Goal: Information Seeking & Learning: Learn about a topic

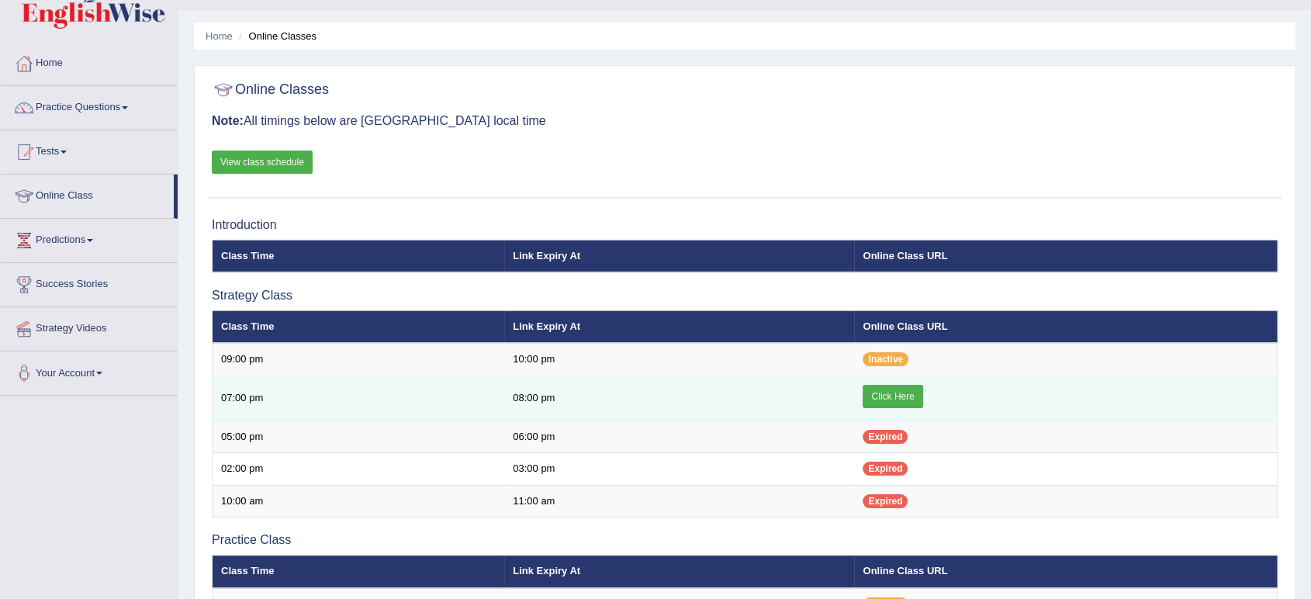
click at [886, 401] on link "Click Here" at bounding box center [893, 396] width 60 height 23
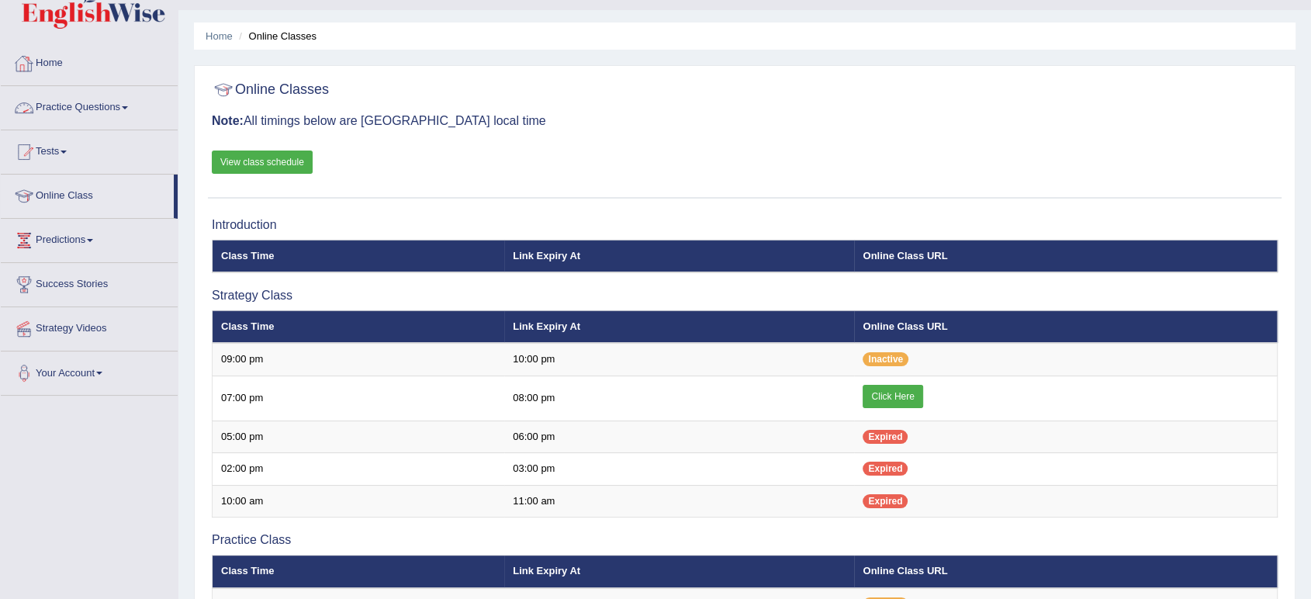
click at [114, 113] on link "Practice Questions" at bounding box center [89, 105] width 177 height 39
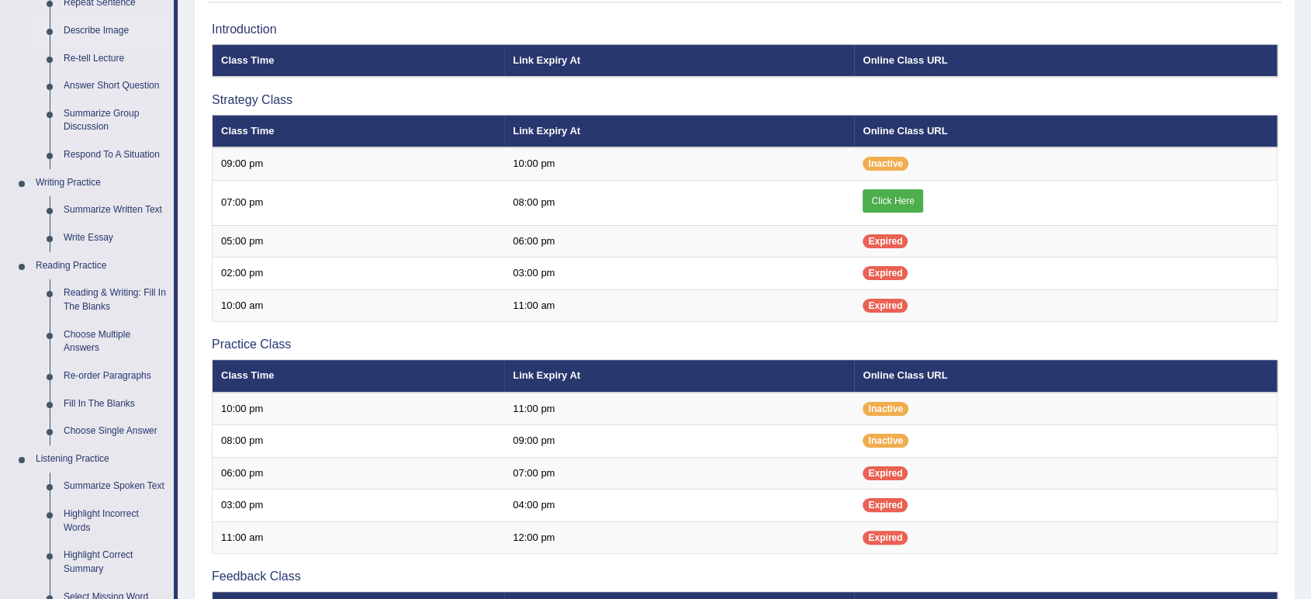
scroll to position [231, 0]
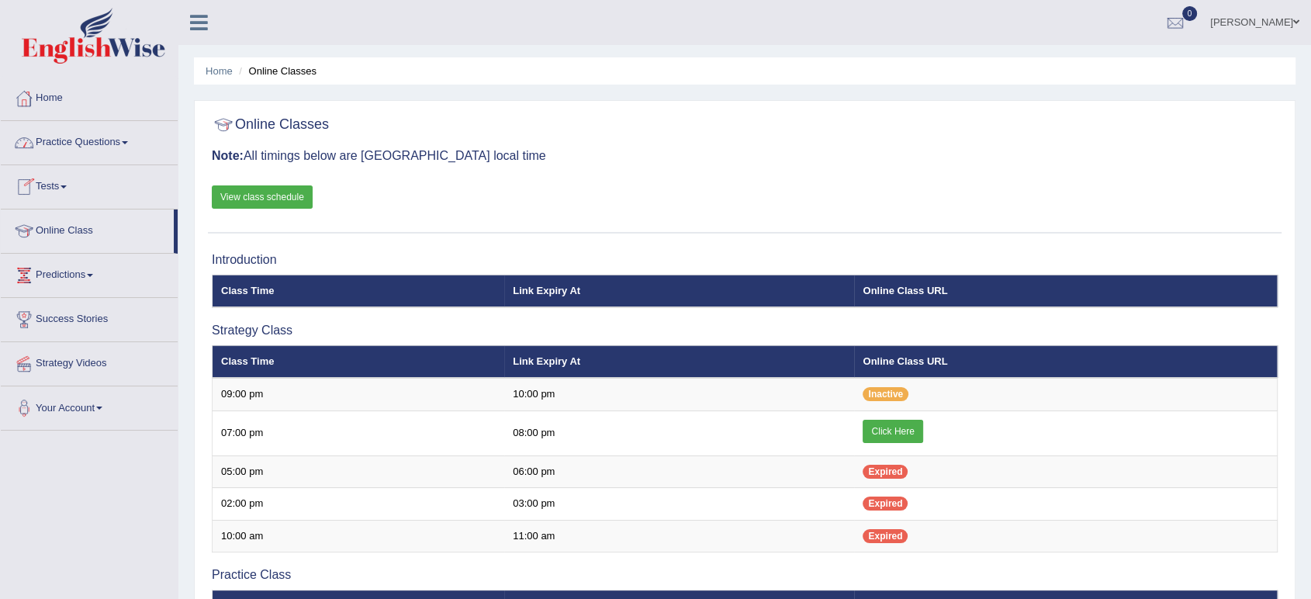
click at [68, 137] on link "Practice Questions" at bounding box center [89, 140] width 177 height 39
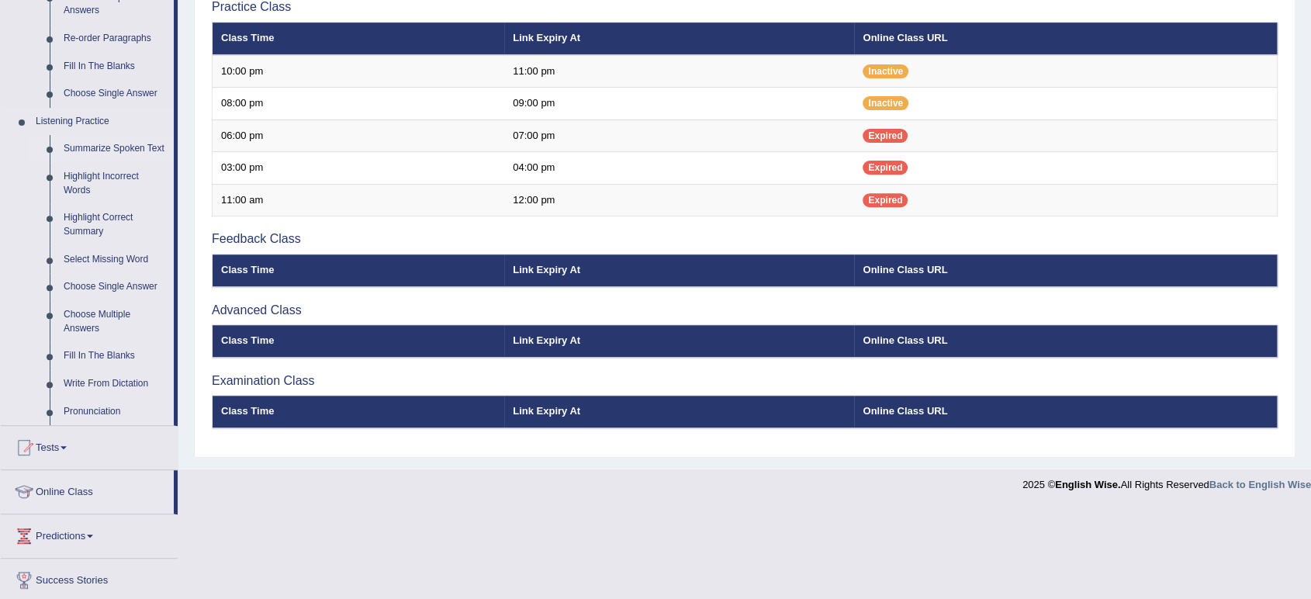
scroll to position [569, 0]
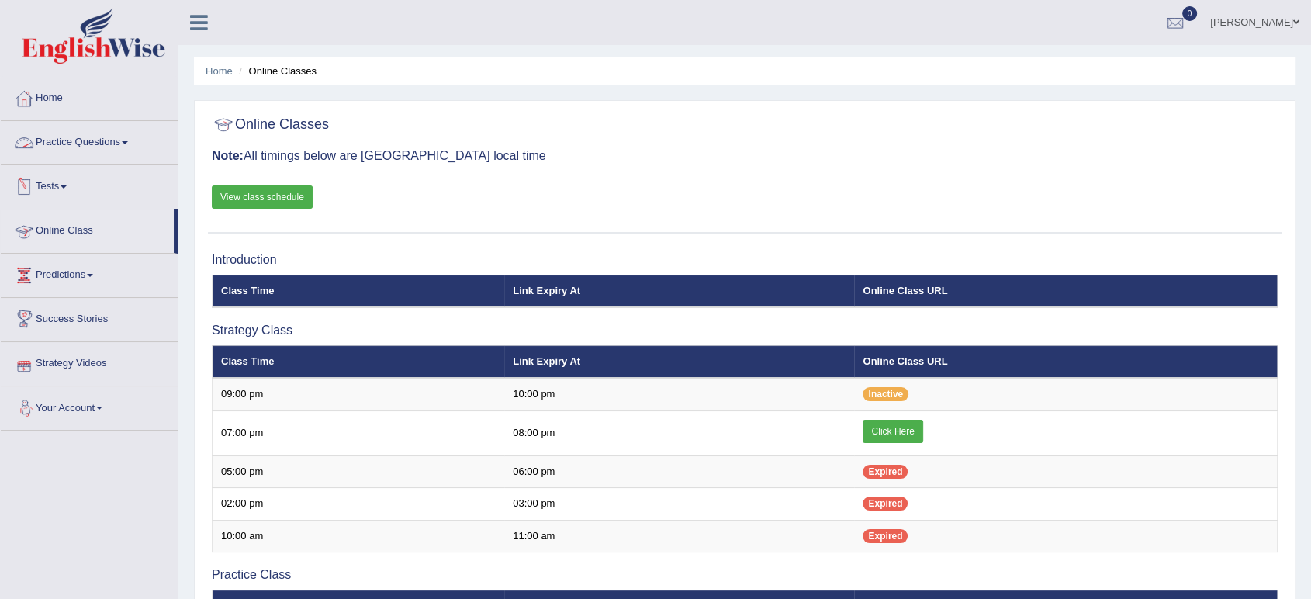
click at [91, 140] on link "Practice Questions" at bounding box center [89, 140] width 177 height 39
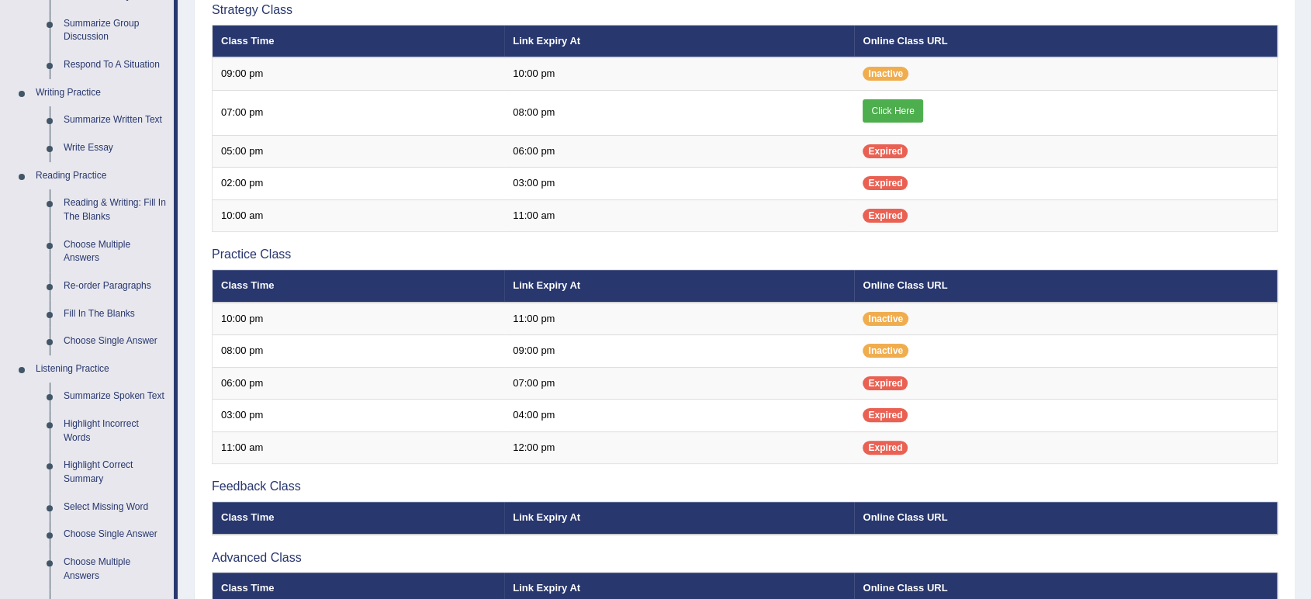
scroll to position [317, 0]
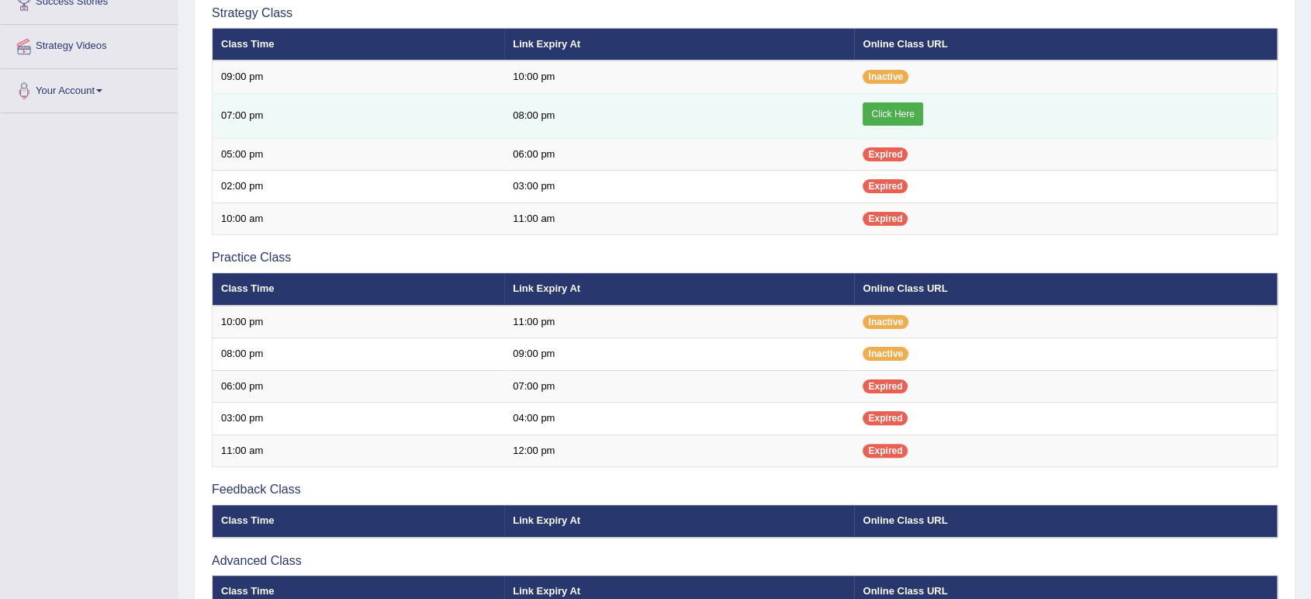
click at [903, 112] on link "Click Here" at bounding box center [893, 113] width 60 height 23
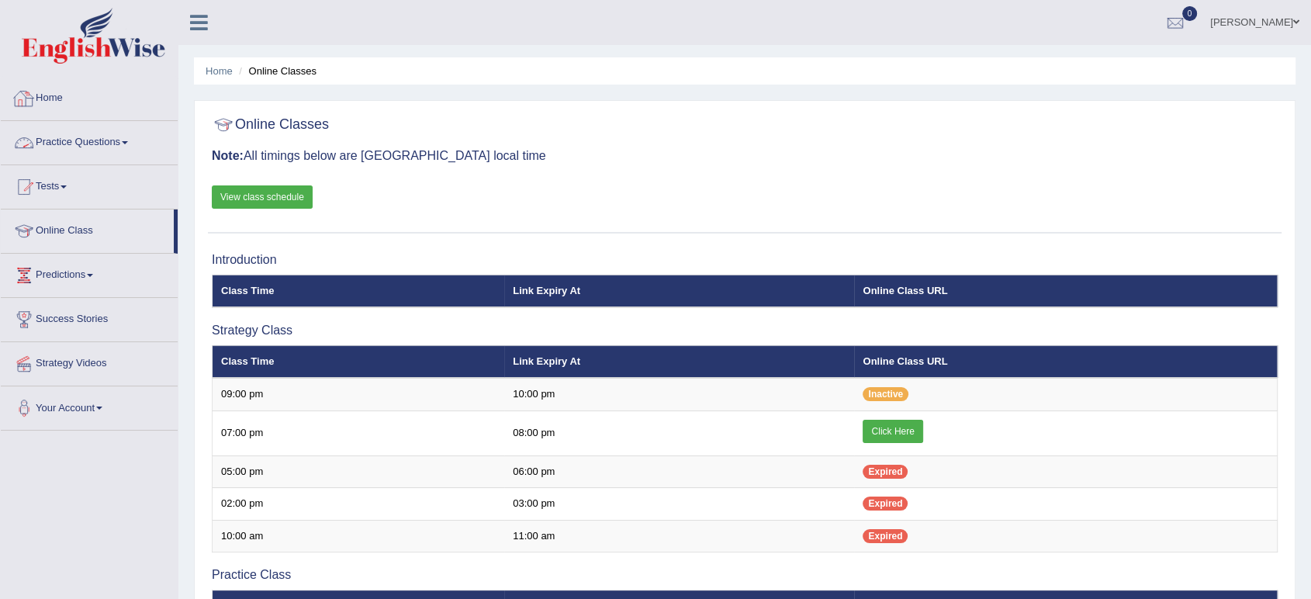
click at [93, 140] on link "Practice Questions" at bounding box center [89, 140] width 177 height 39
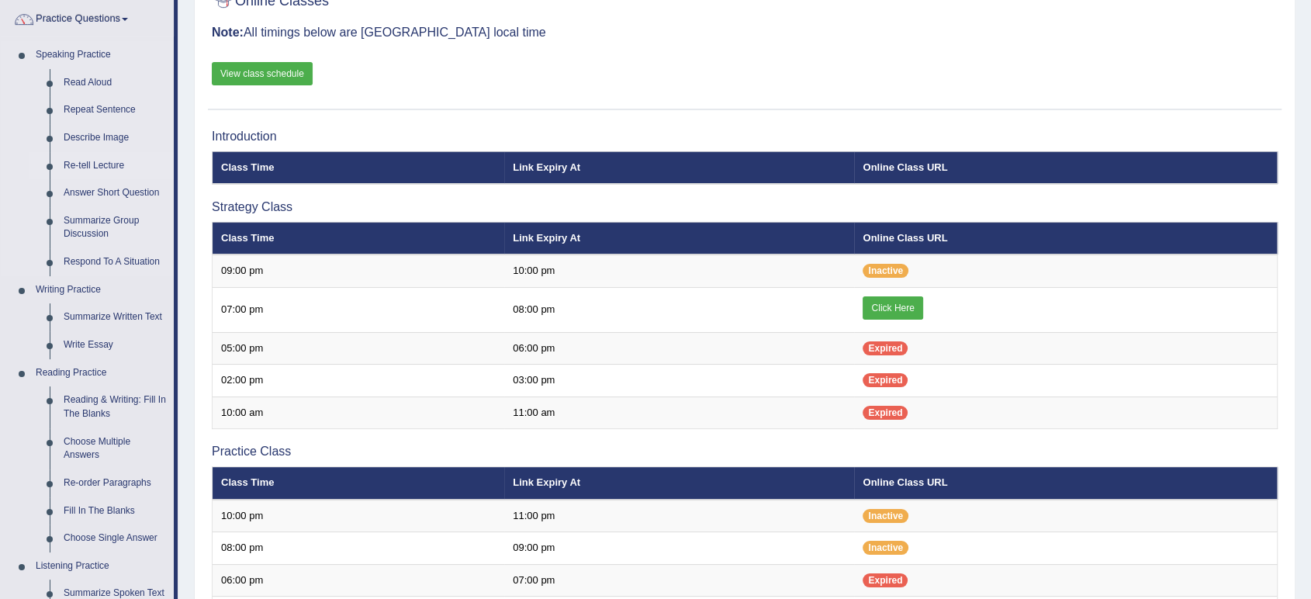
scroll to position [126, 0]
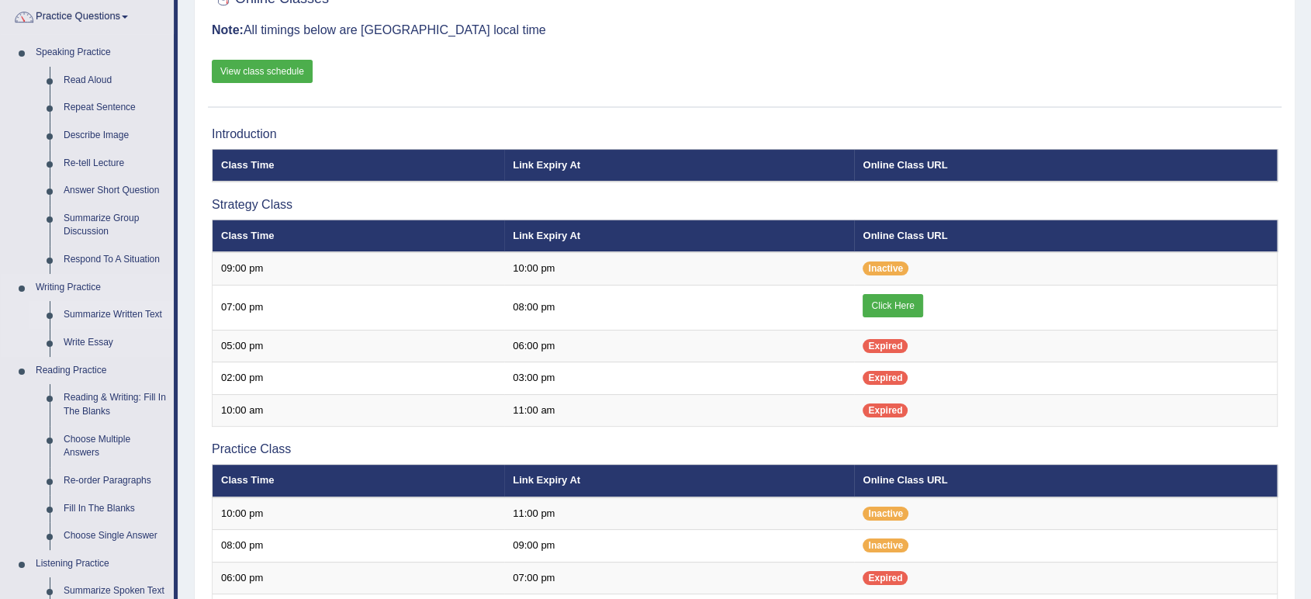
click at [102, 309] on link "Summarize Written Text" at bounding box center [115, 315] width 117 height 28
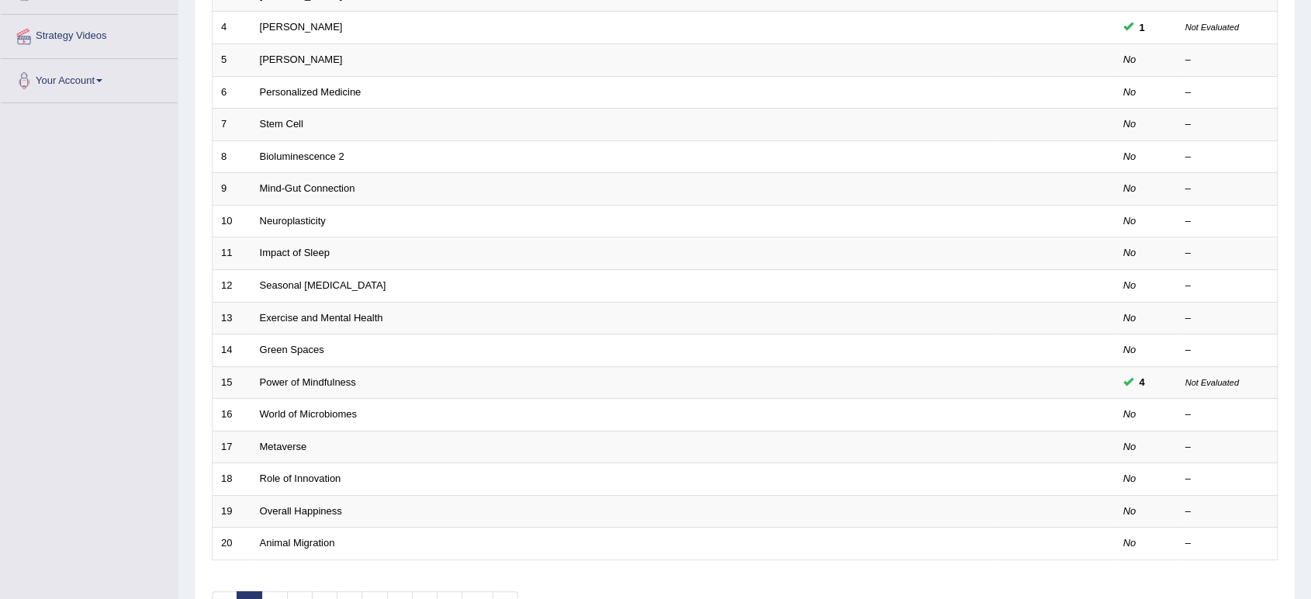
scroll to position [329, 0]
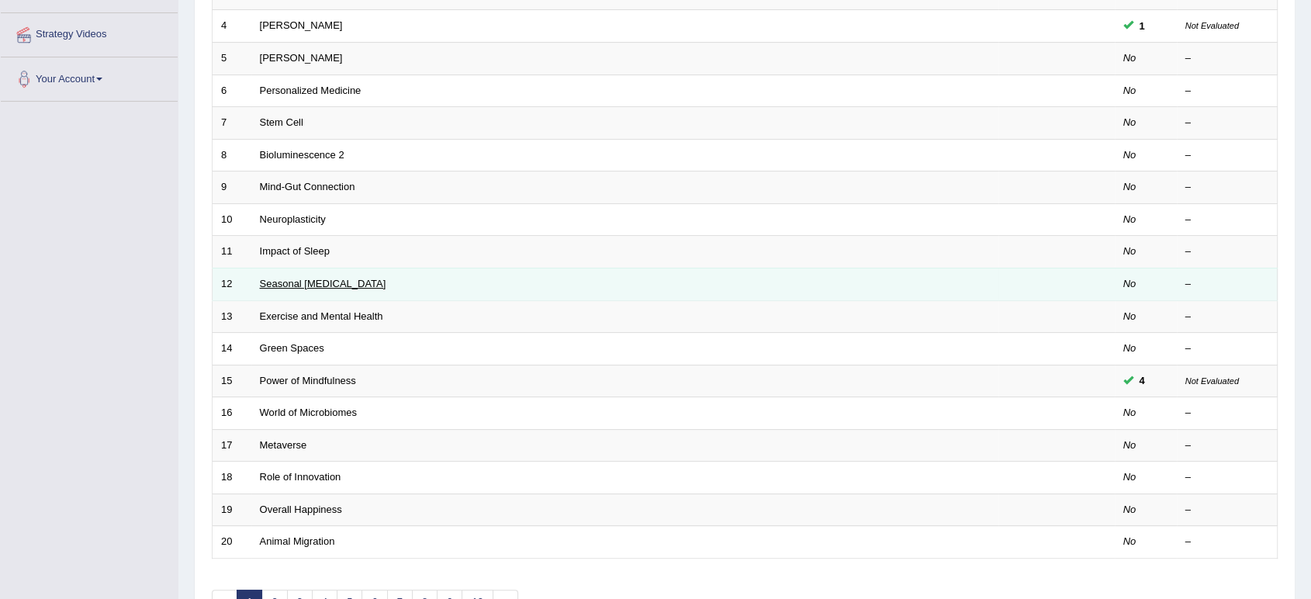
click at [315, 285] on link "Seasonal [MEDICAL_DATA]" at bounding box center [323, 284] width 126 height 12
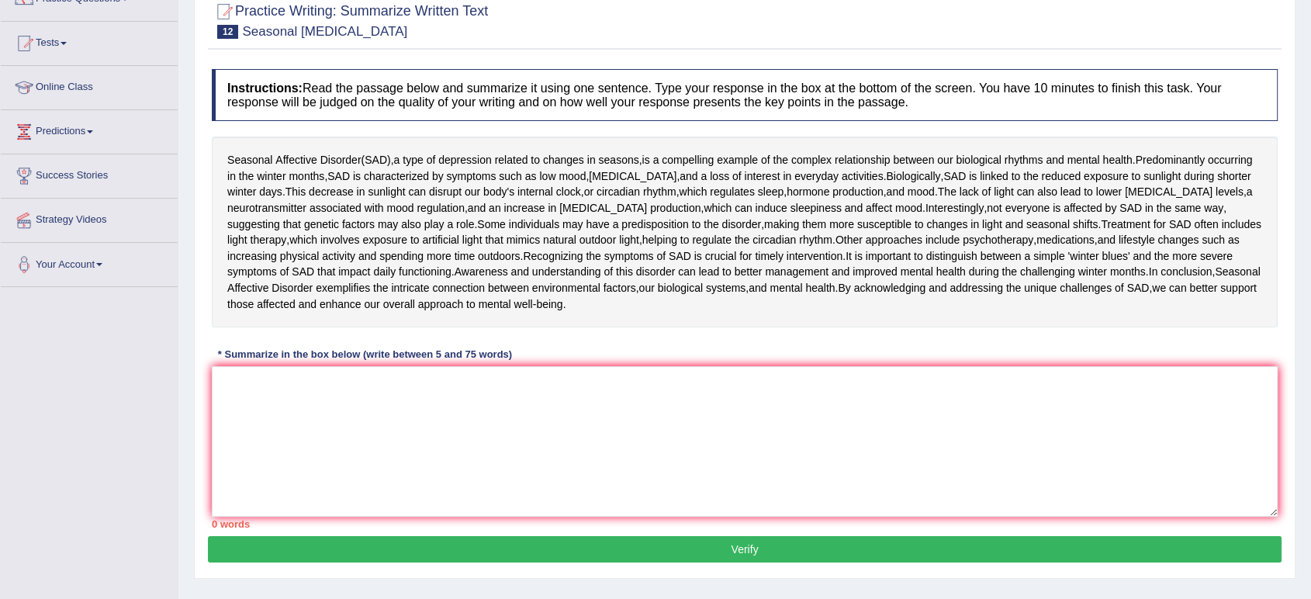
scroll to position [124, 0]
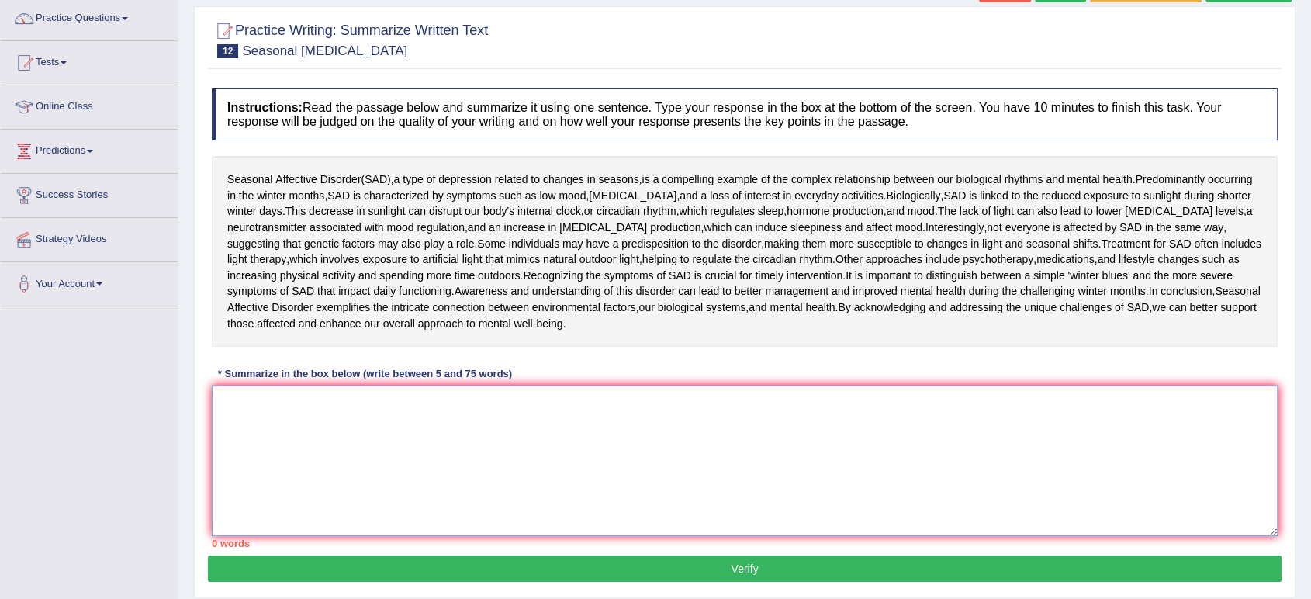
click at [515, 438] on textarea at bounding box center [745, 461] width 1066 height 151
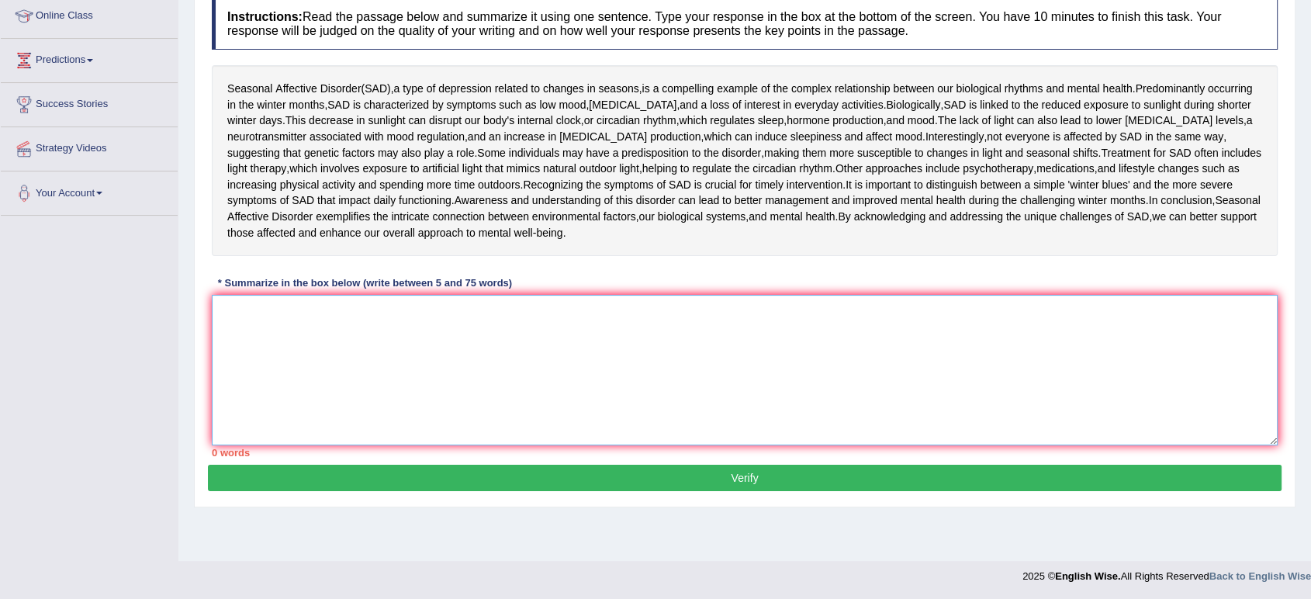
click at [423, 332] on textarea at bounding box center [745, 370] width 1066 height 151
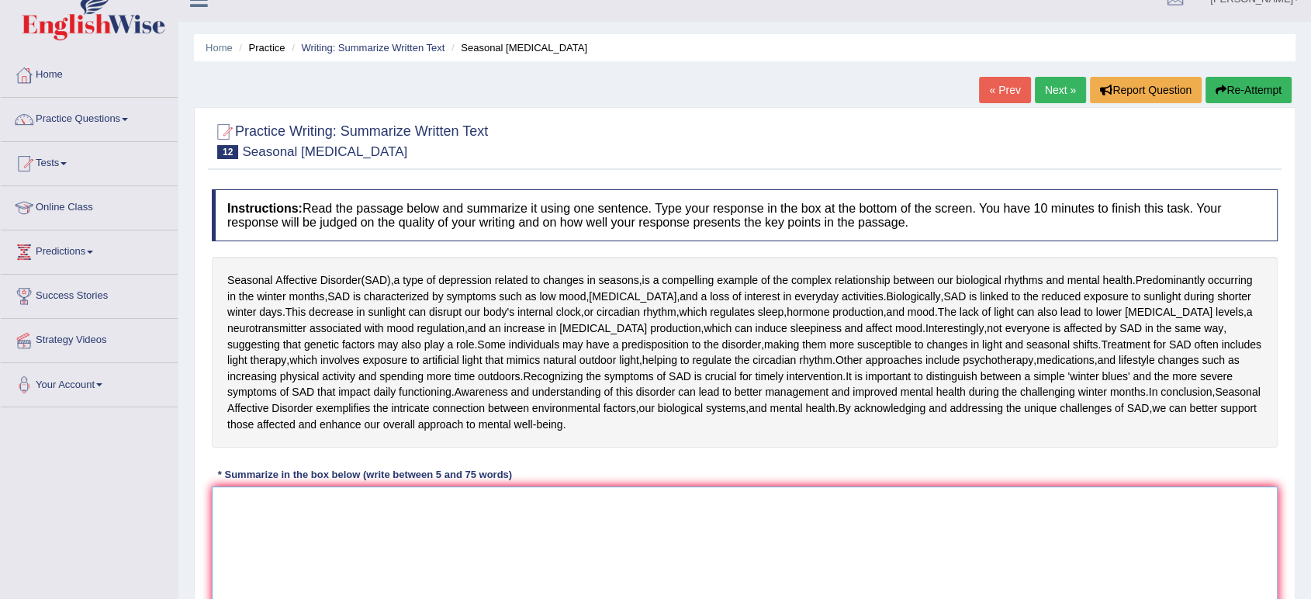
scroll to position [0, 0]
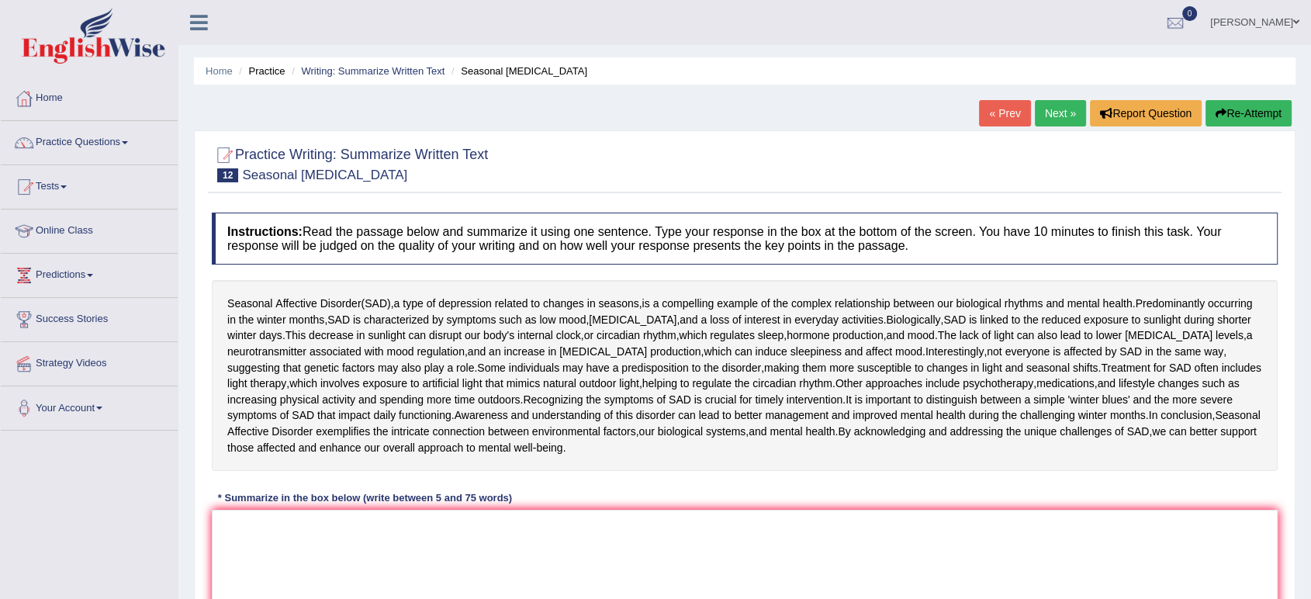
click at [55, 101] on link "Home" at bounding box center [89, 96] width 177 height 39
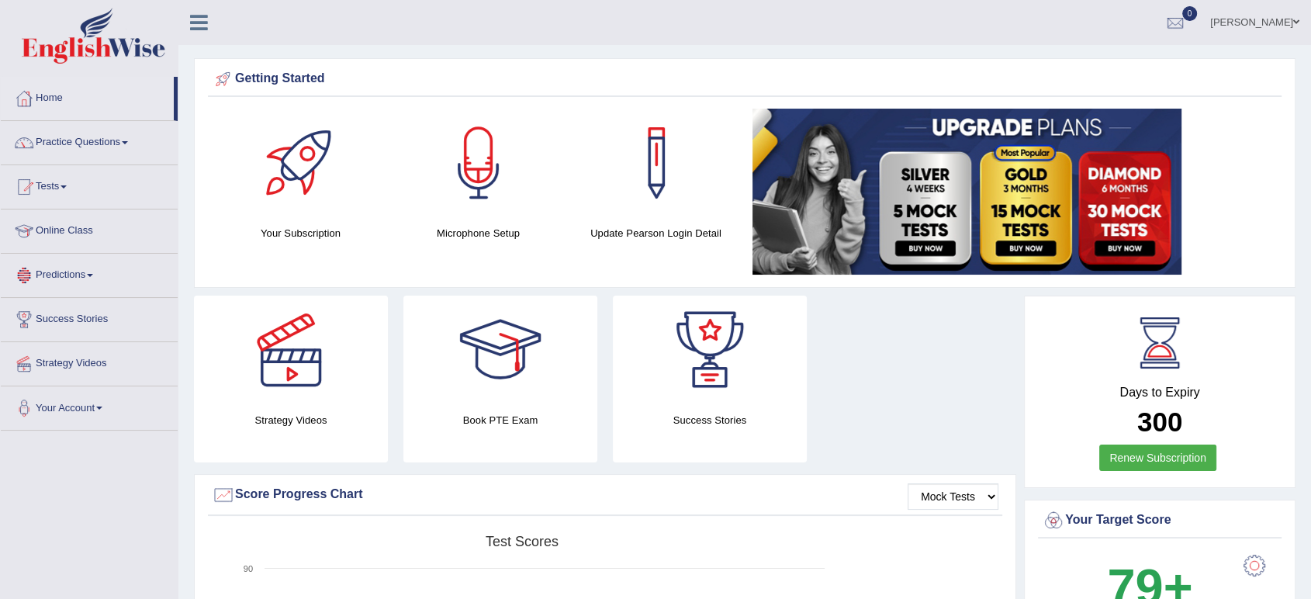
click at [54, 275] on link "Predictions" at bounding box center [89, 273] width 177 height 39
click at [77, 439] on link "Your Account" at bounding box center [89, 433] width 177 height 39
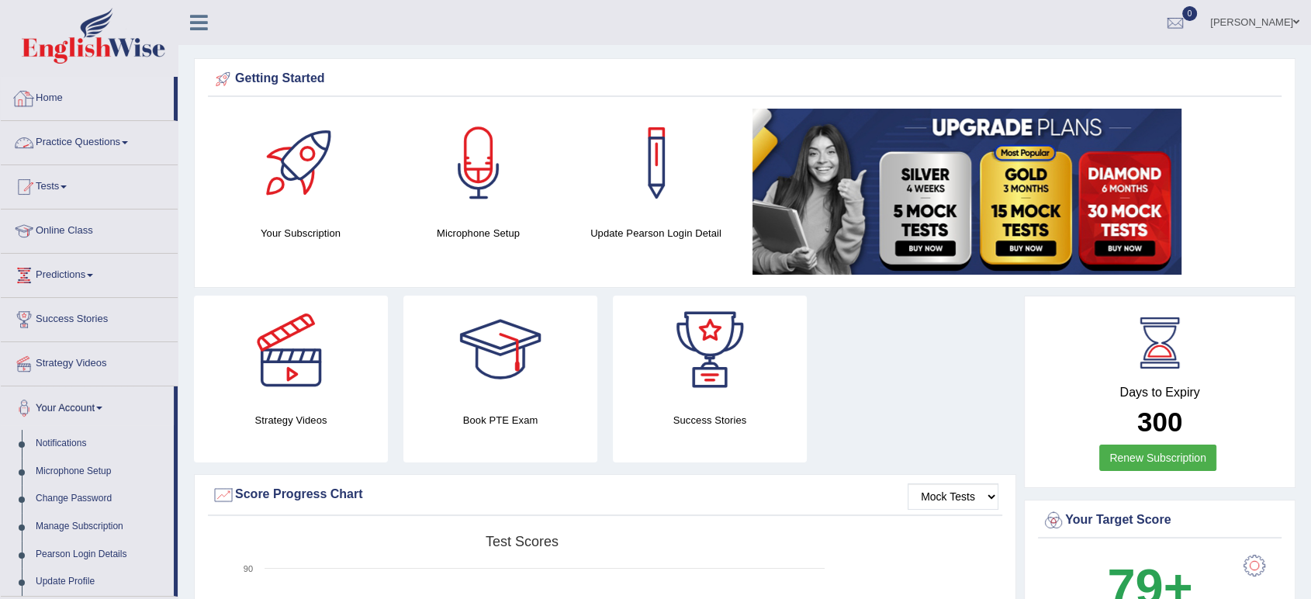
click at [61, 143] on link "Practice Questions" at bounding box center [89, 140] width 177 height 39
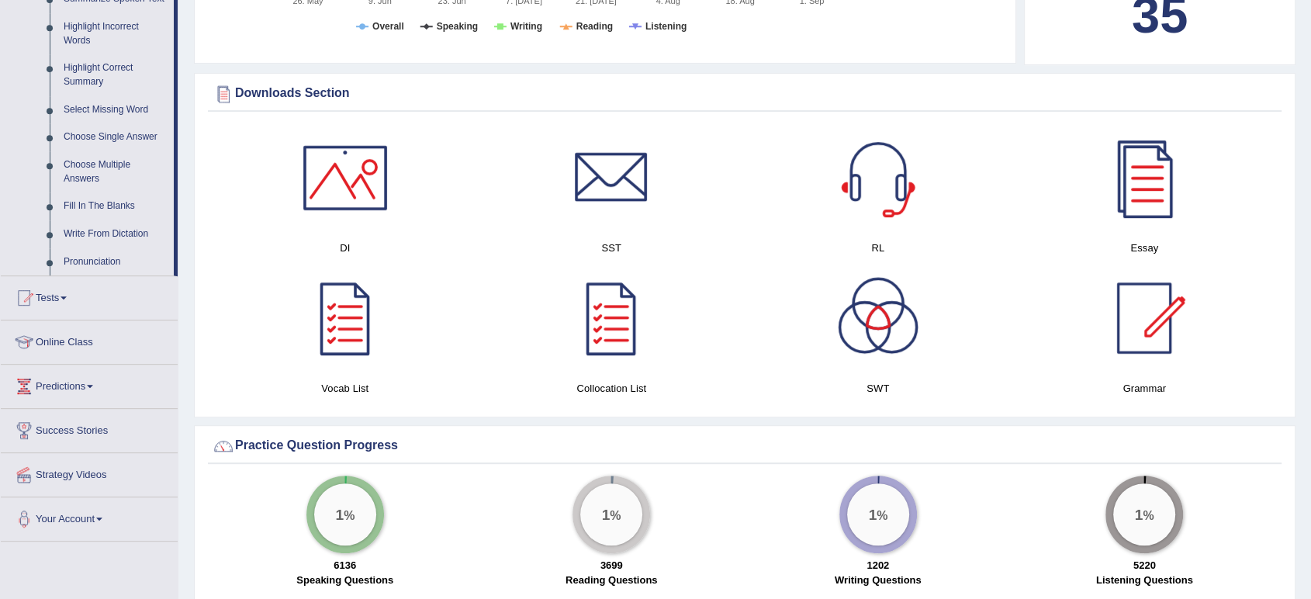
scroll to position [718, 0]
click at [598, 181] on div at bounding box center [611, 177] width 109 height 109
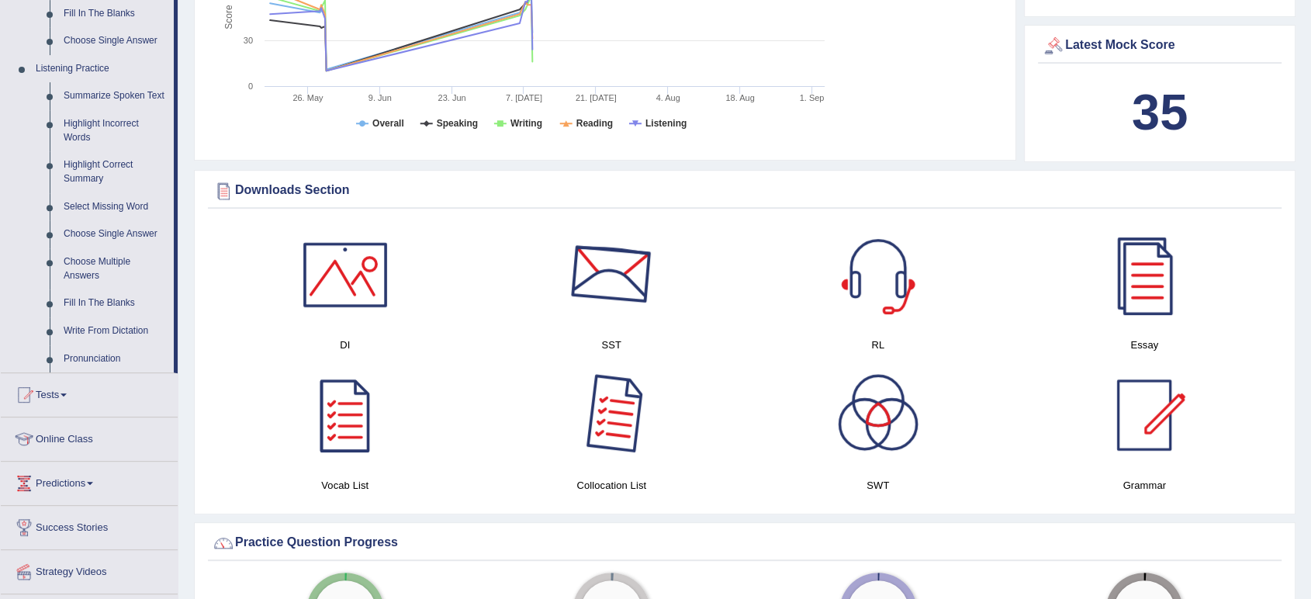
scroll to position [621, 0]
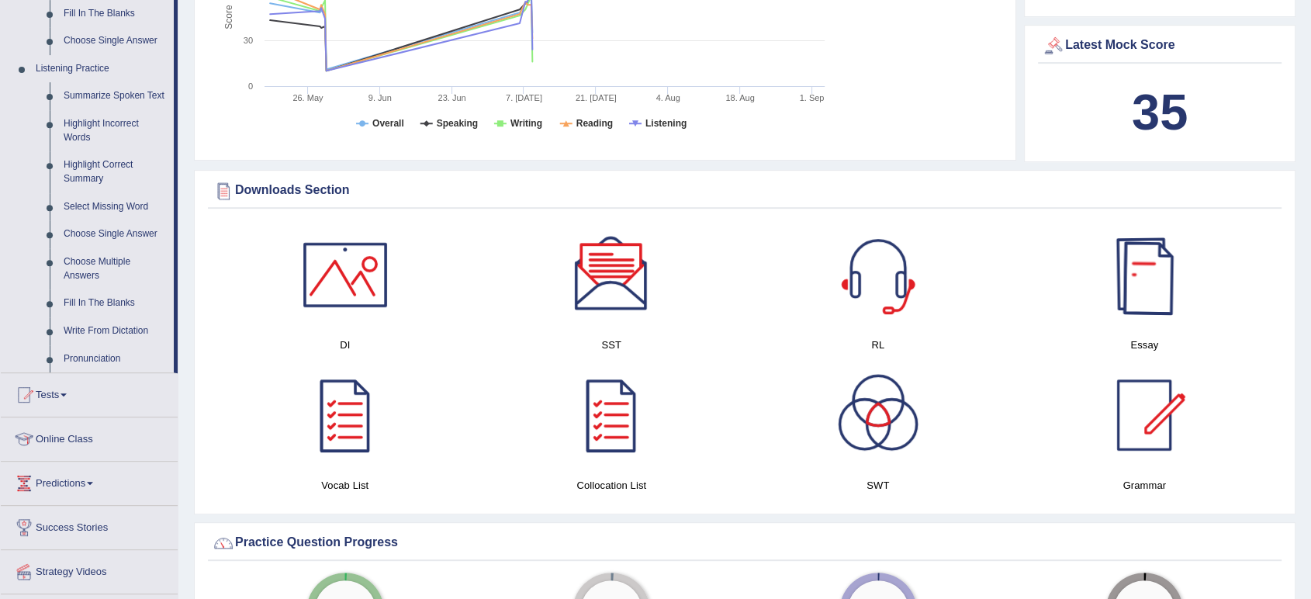
click at [1141, 299] on div at bounding box center [1144, 274] width 109 height 109
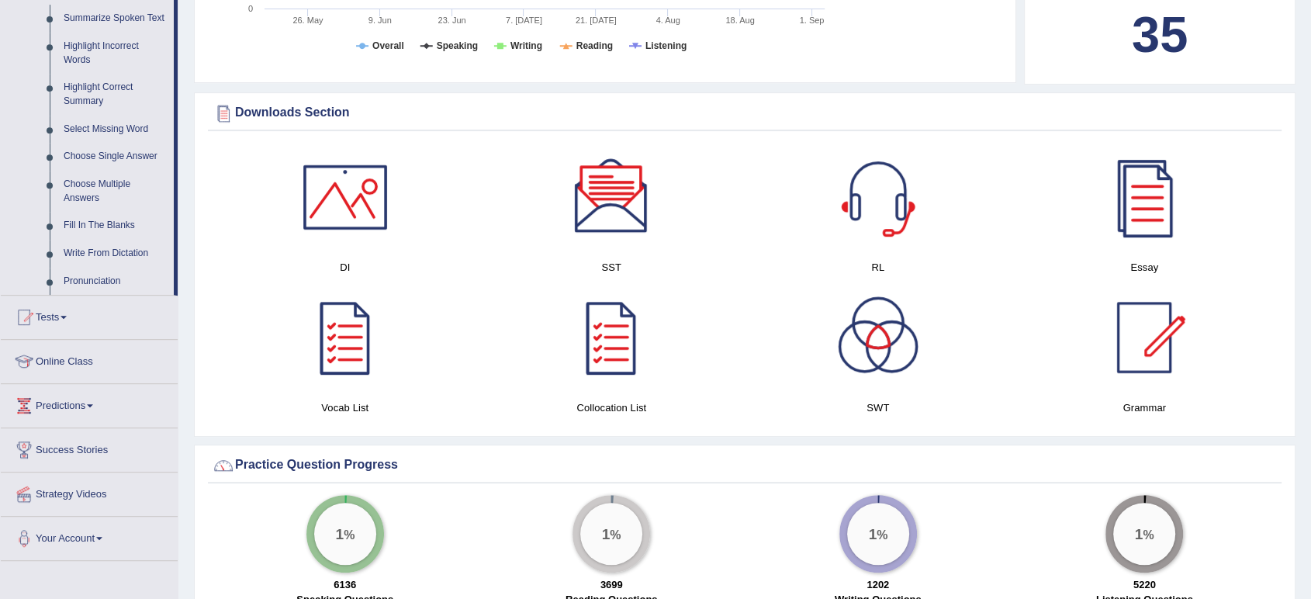
scroll to position [693, 0]
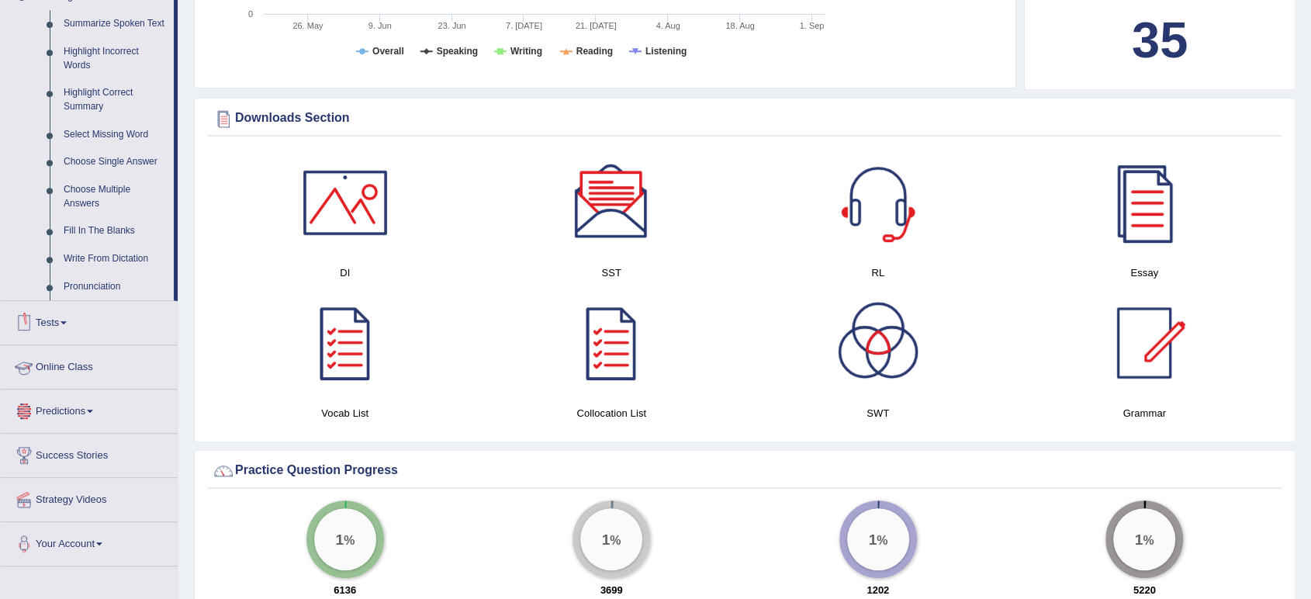
click at [50, 412] on link "Predictions" at bounding box center [89, 409] width 177 height 39
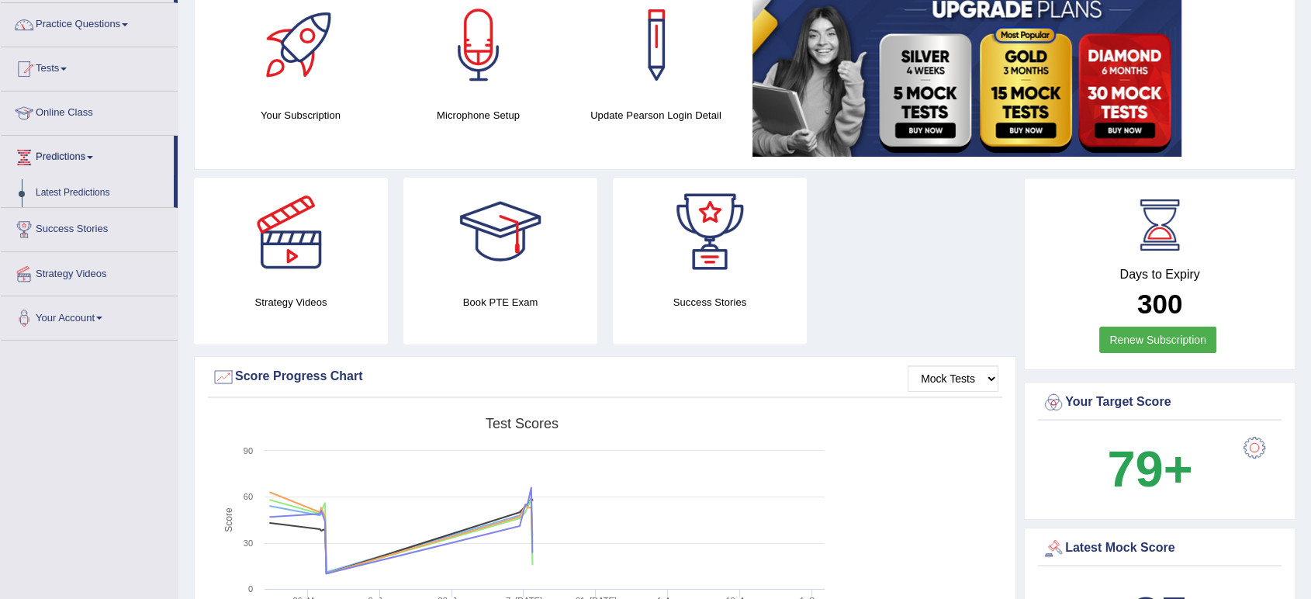
scroll to position [118, 0]
click at [93, 193] on link "Latest Predictions" at bounding box center [101, 193] width 145 height 28
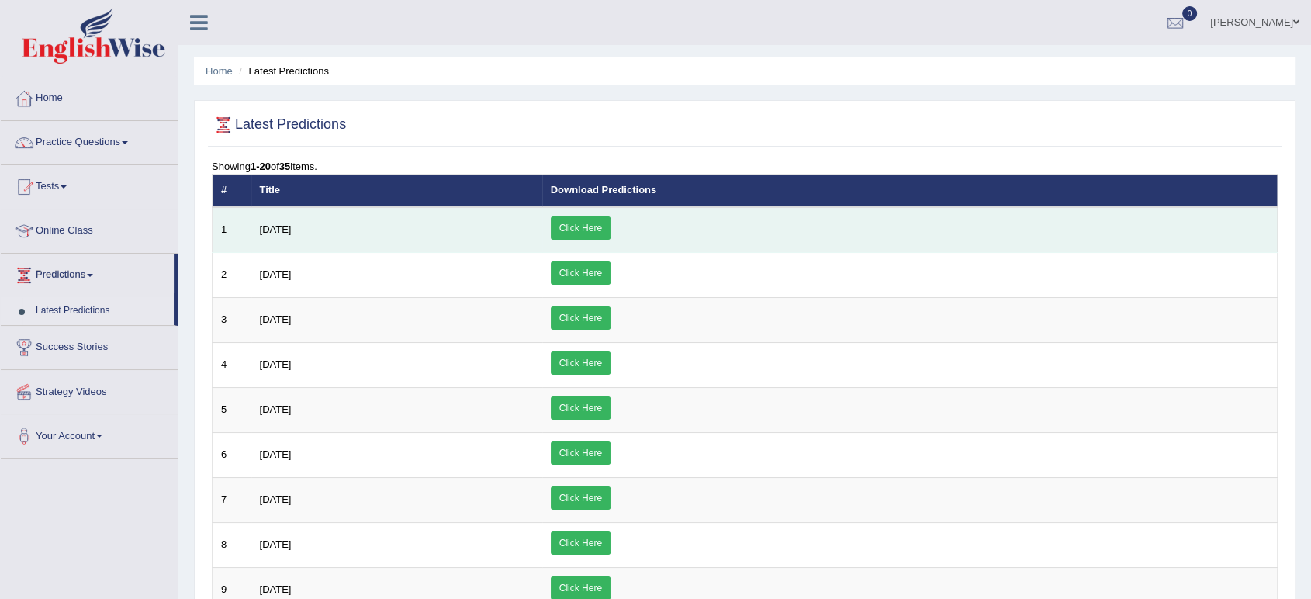
click at [611, 227] on link "Click Here" at bounding box center [581, 228] width 60 height 23
